Goal: Information Seeking & Learning: Learn about a topic

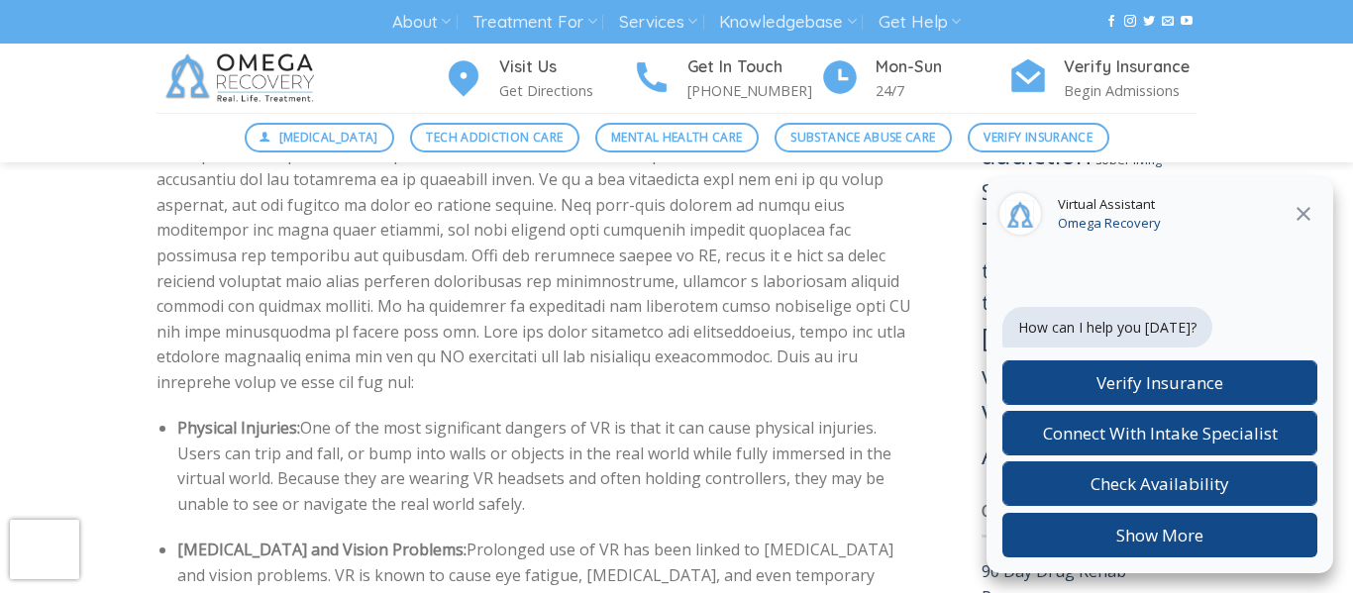
scroll to position [2761, 0]
drag, startPoint x: 301, startPoint y: 348, endPoint x: 855, endPoint y: 379, distance: 554.6
click at [855, 414] on li "Physical Injuries: One of the most significant dangers of VR is that it can cau…" at bounding box center [549, 464] width 745 height 101
drag, startPoint x: 877, startPoint y: 351, endPoint x: 577, endPoint y: 374, distance: 301.1
click at [577, 414] on li "Physical Injuries: One of the most significant dangers of VR is that it can cau…" at bounding box center [549, 464] width 745 height 101
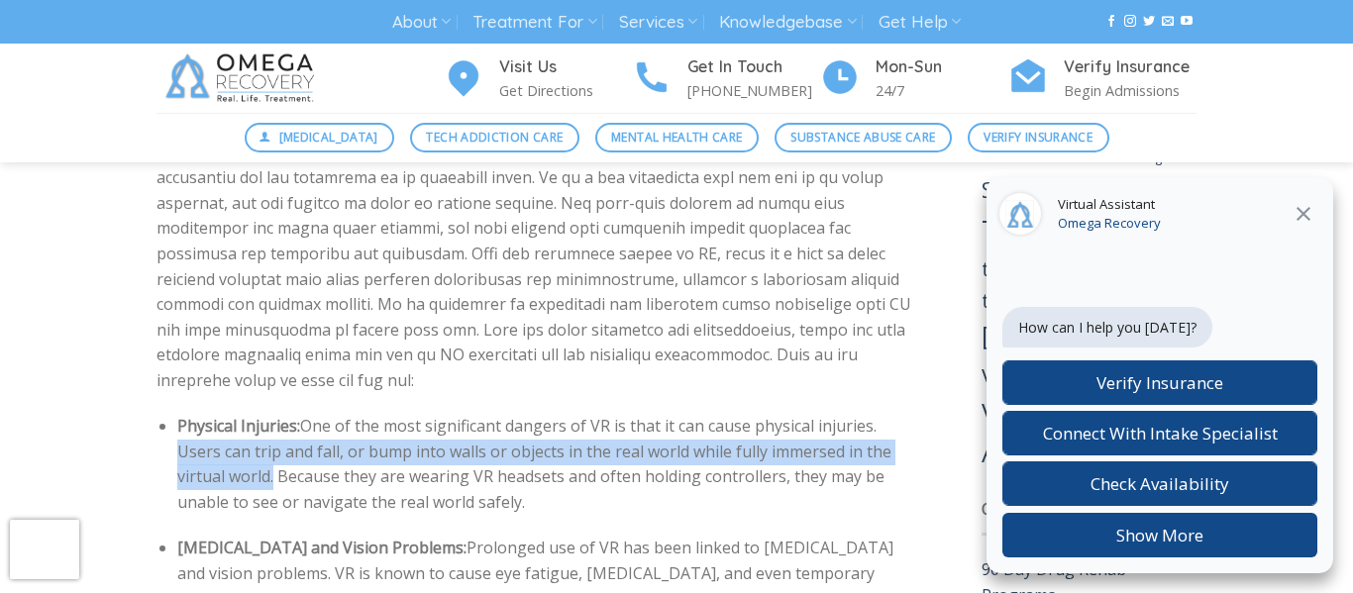
drag, startPoint x: 875, startPoint y: 353, endPoint x: 221, endPoint y: 407, distance: 656.1
click at [221, 414] on li "Physical Injuries: One of the most significant dangers of VR is that it can cau…" at bounding box center [549, 464] width 745 height 101
copy li "Users can trip and fall, or bump into walls or objects in the real world while …"
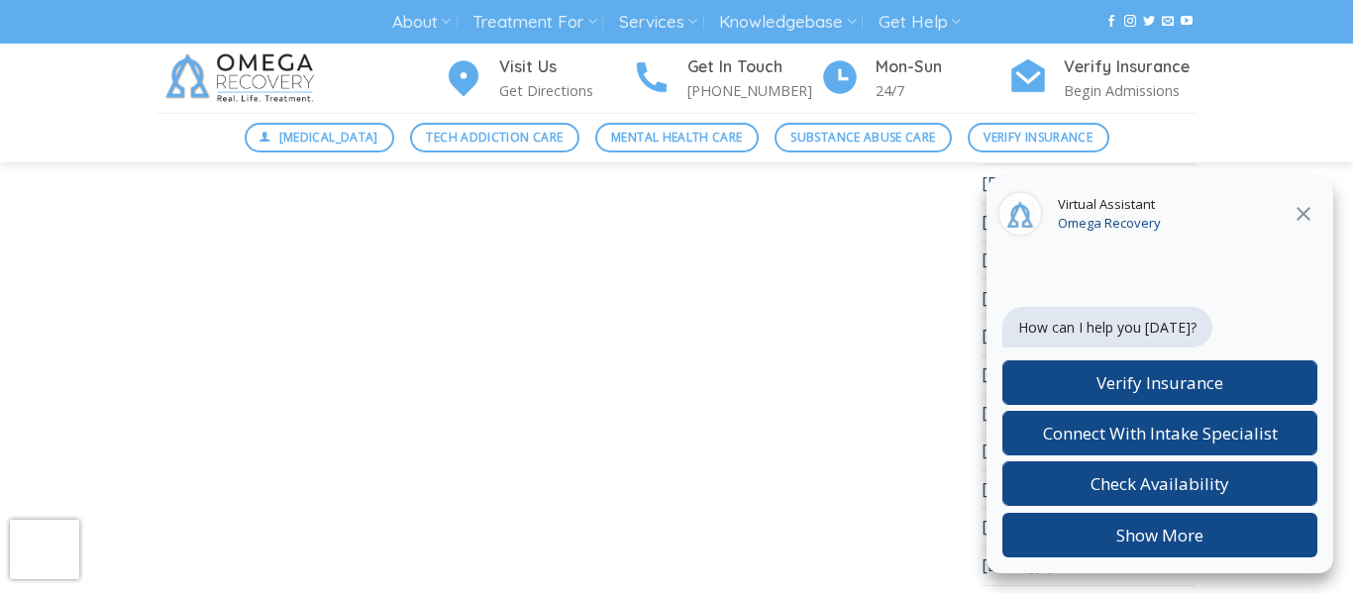
scroll to position [7731, 0]
click at [1298, 220] on icon at bounding box center [1304, 214] width 14 height 14
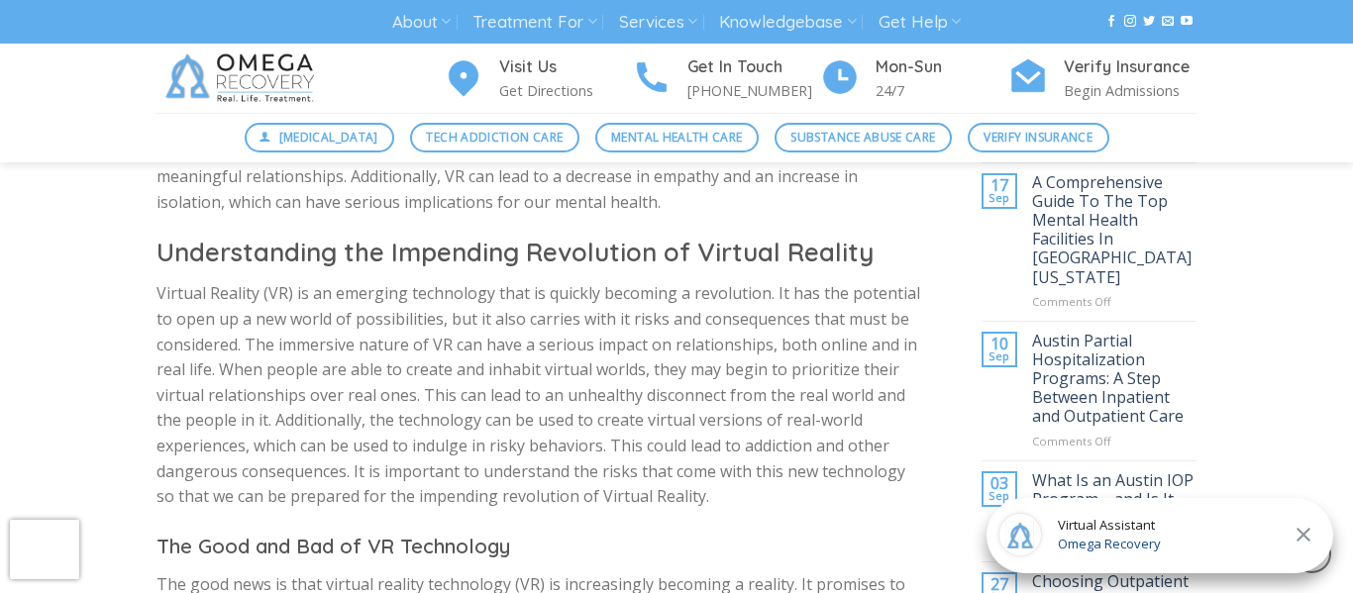
scroll to position [840, 0]
click at [1302, 518] on div "Virtual Assistant Omega Recovery" at bounding box center [1160, 535] width 347 height 75
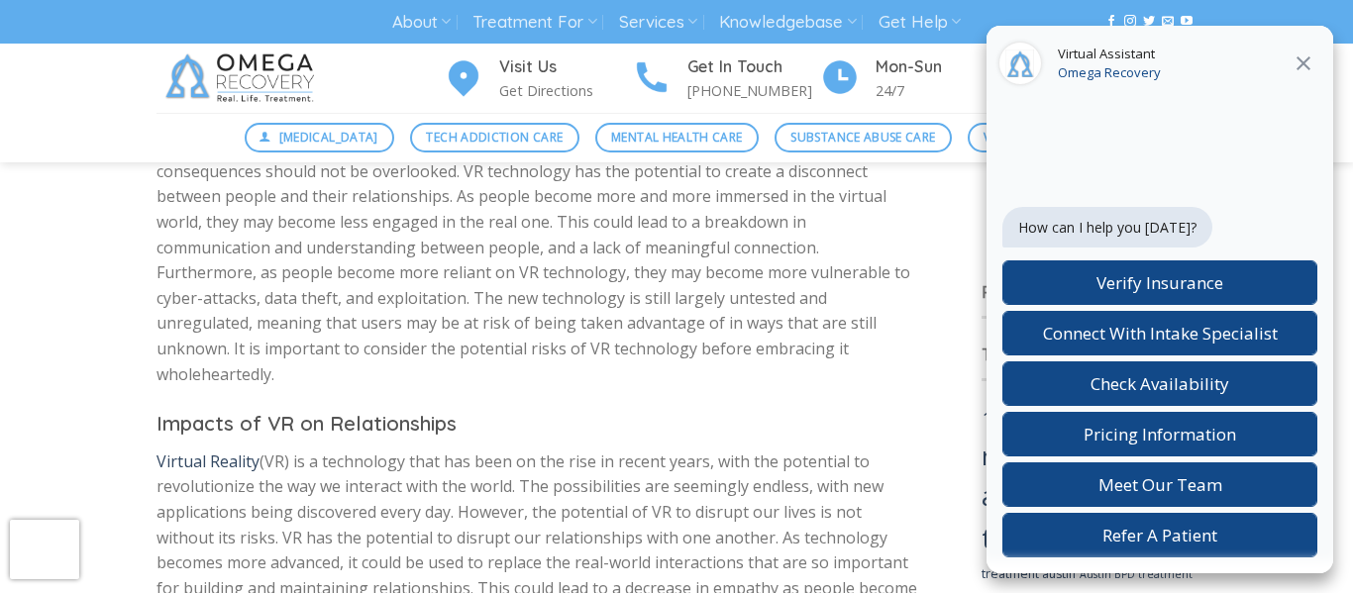
scroll to position [1311, 0]
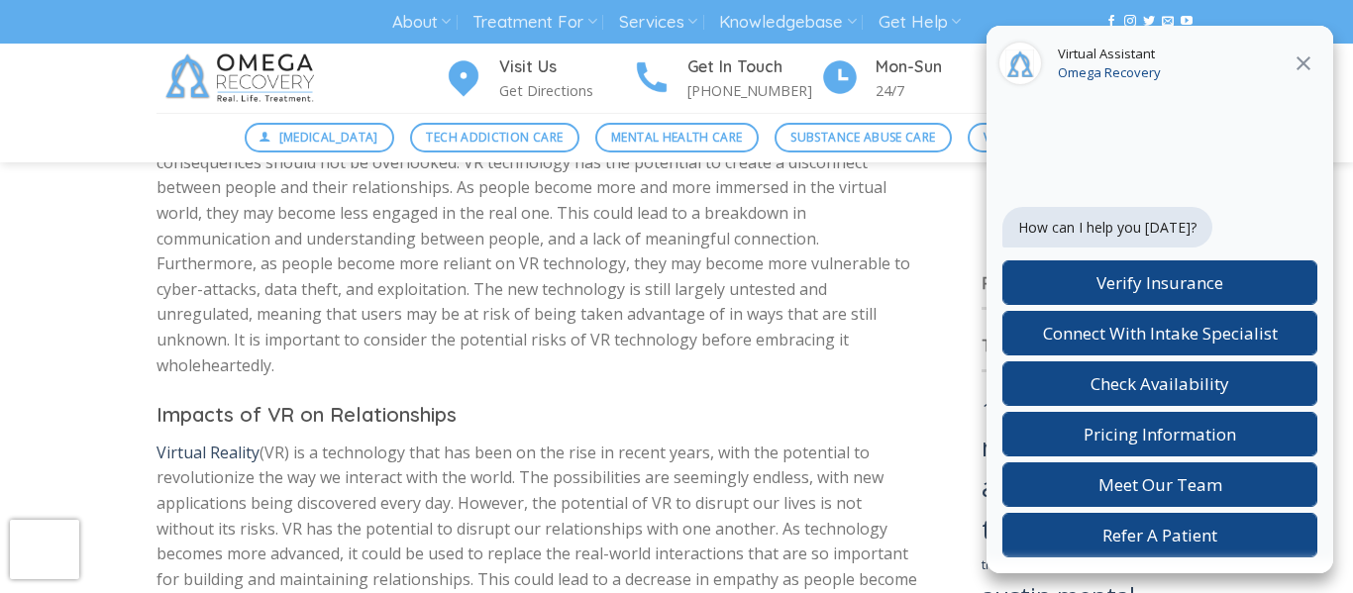
click at [1309, 44] on div "Virtual Assistant Omega Recovery" at bounding box center [1160, 63] width 347 height 75
click at [1306, 68] on icon at bounding box center [1304, 64] width 24 height 24
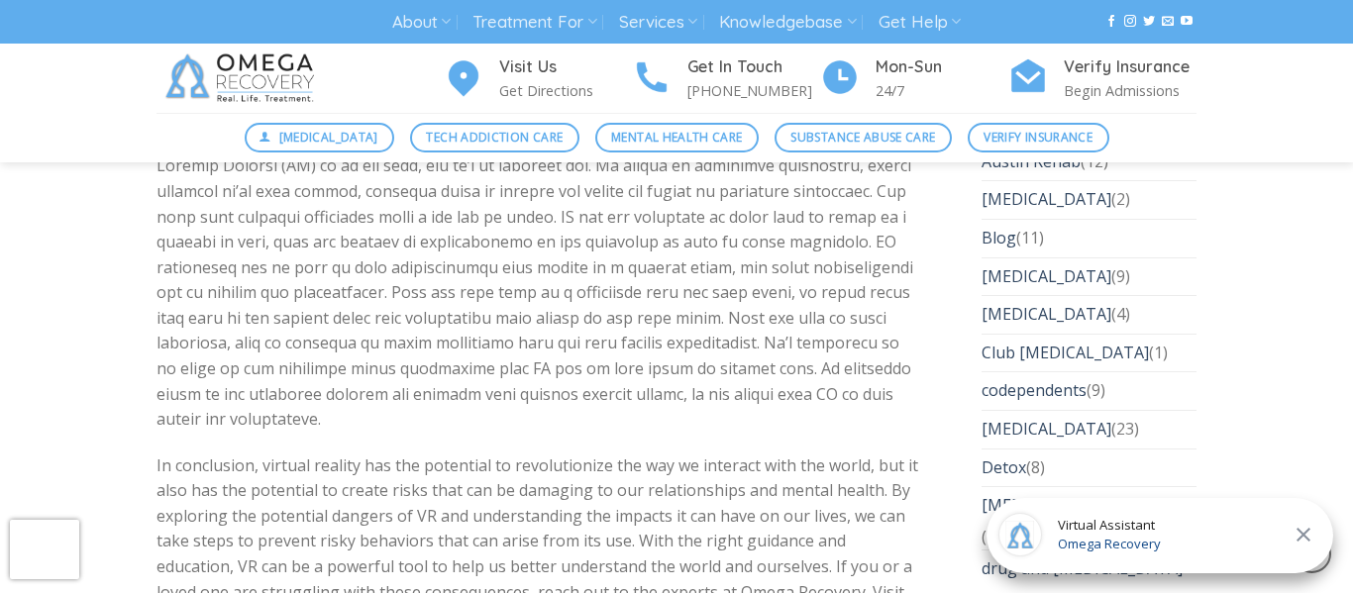
scroll to position [3583, 0]
